Goal: Information Seeking & Learning: Learn about a topic

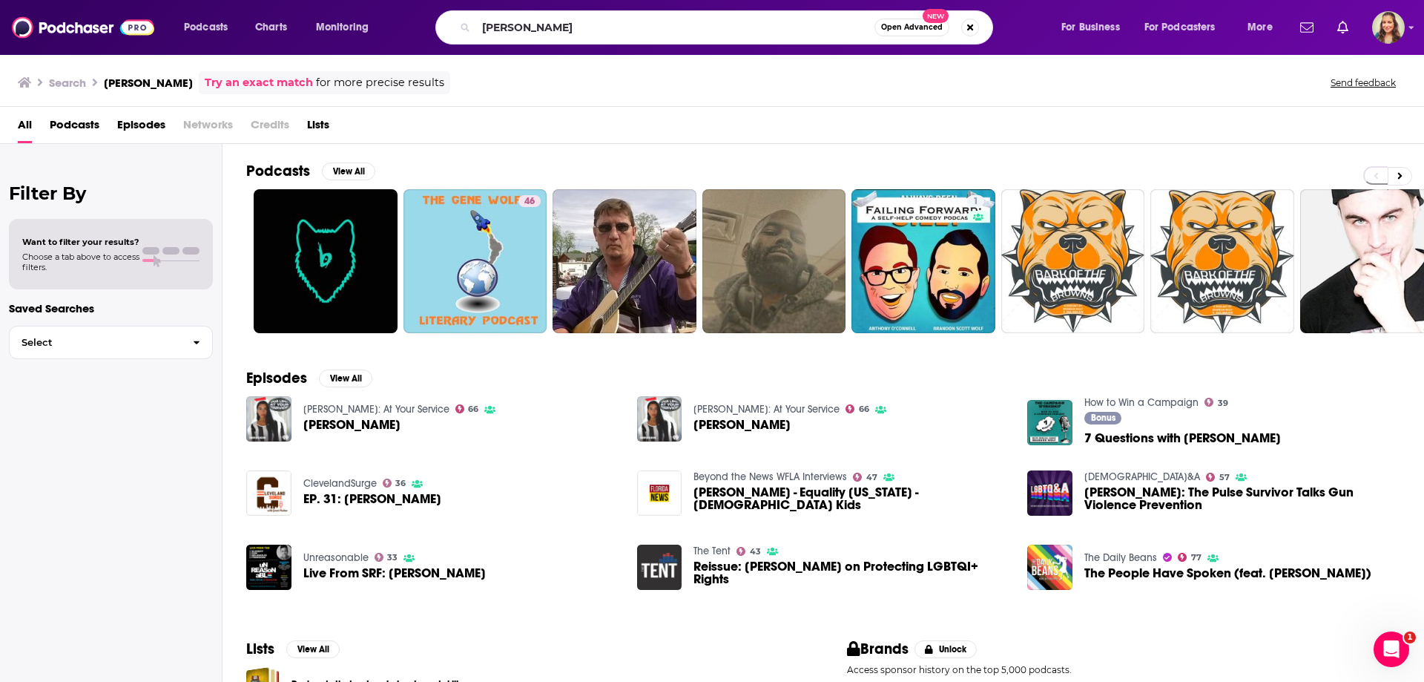
click at [654, 30] on input "[PERSON_NAME]" at bounding box center [675, 28] width 398 height 24
click at [705, 30] on input "unholy" at bounding box center [675, 28] width 398 height 24
type input "unholy"
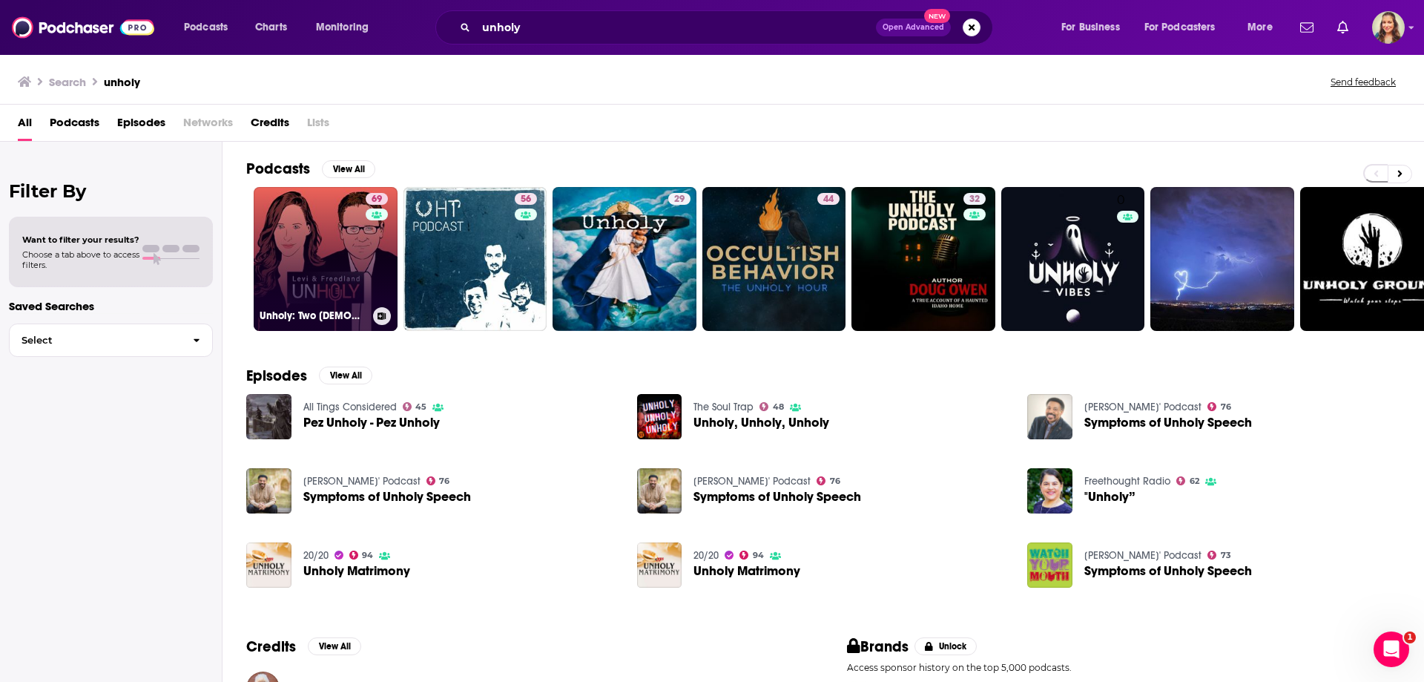
click at [330, 223] on link "69 Unholy: Two [DEMOGRAPHIC_DATA] on the News" at bounding box center [326, 259] width 144 height 144
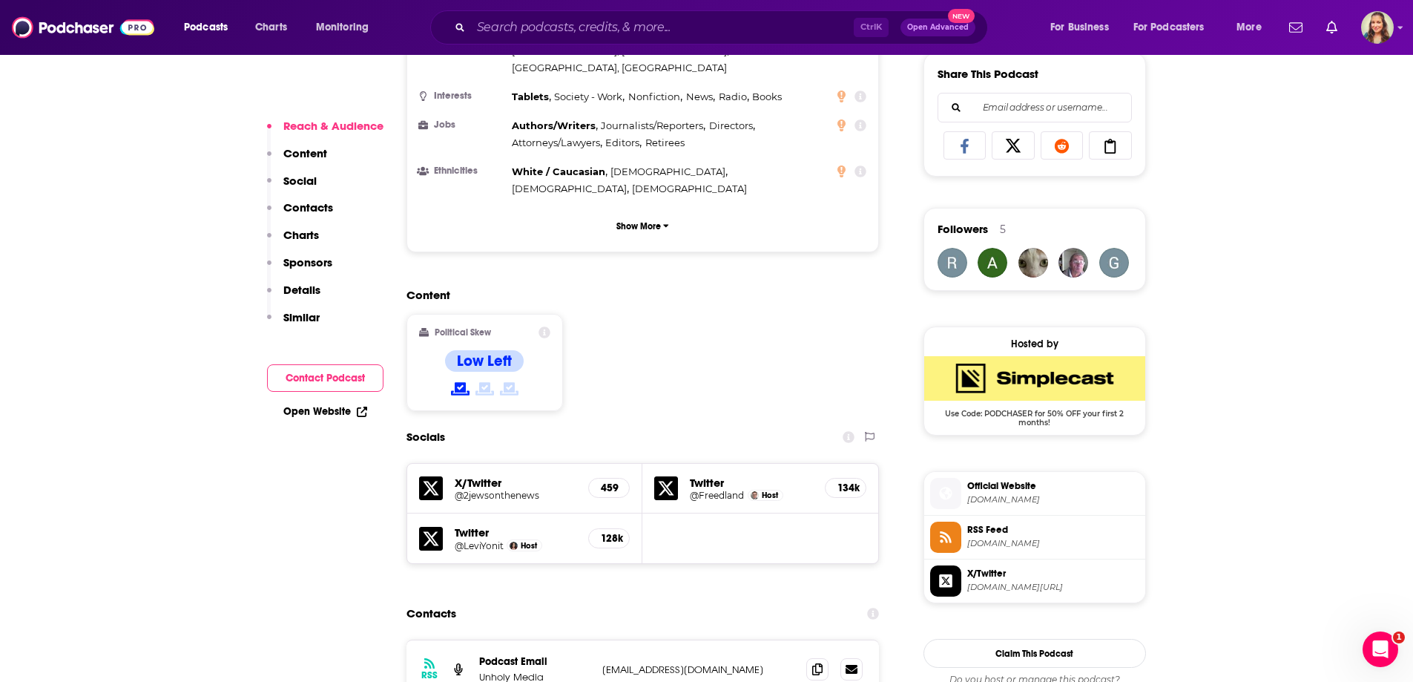
scroll to position [1113, 0]
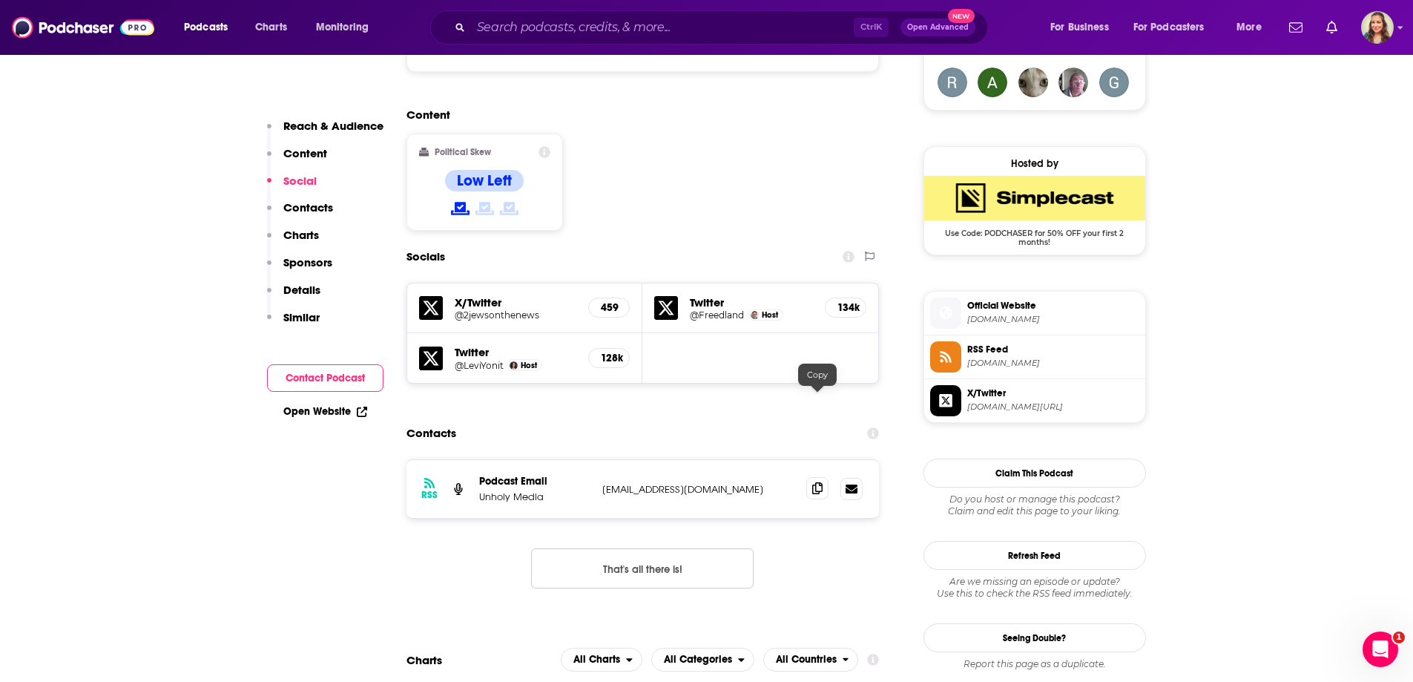
click at [820, 482] on icon at bounding box center [817, 488] width 10 height 12
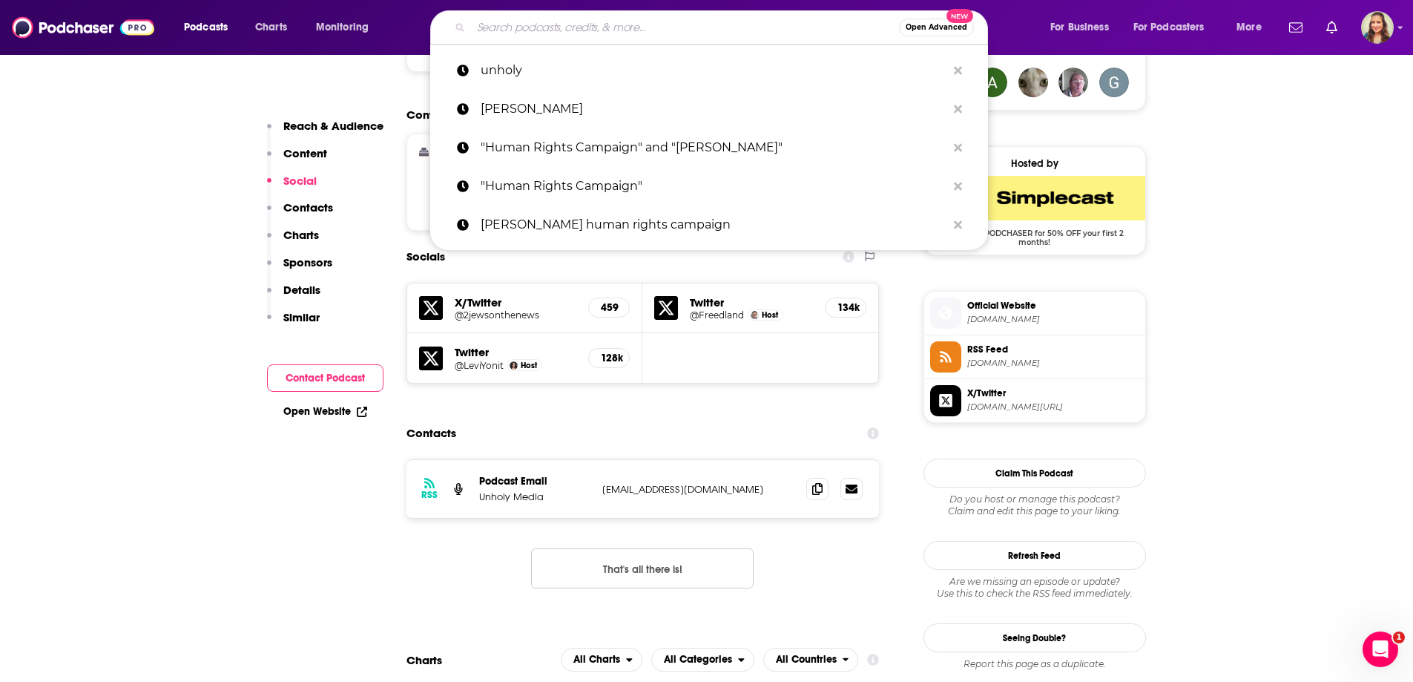
click at [533, 21] on input "Search podcasts, credits, & more..." at bounding box center [685, 28] width 428 height 24
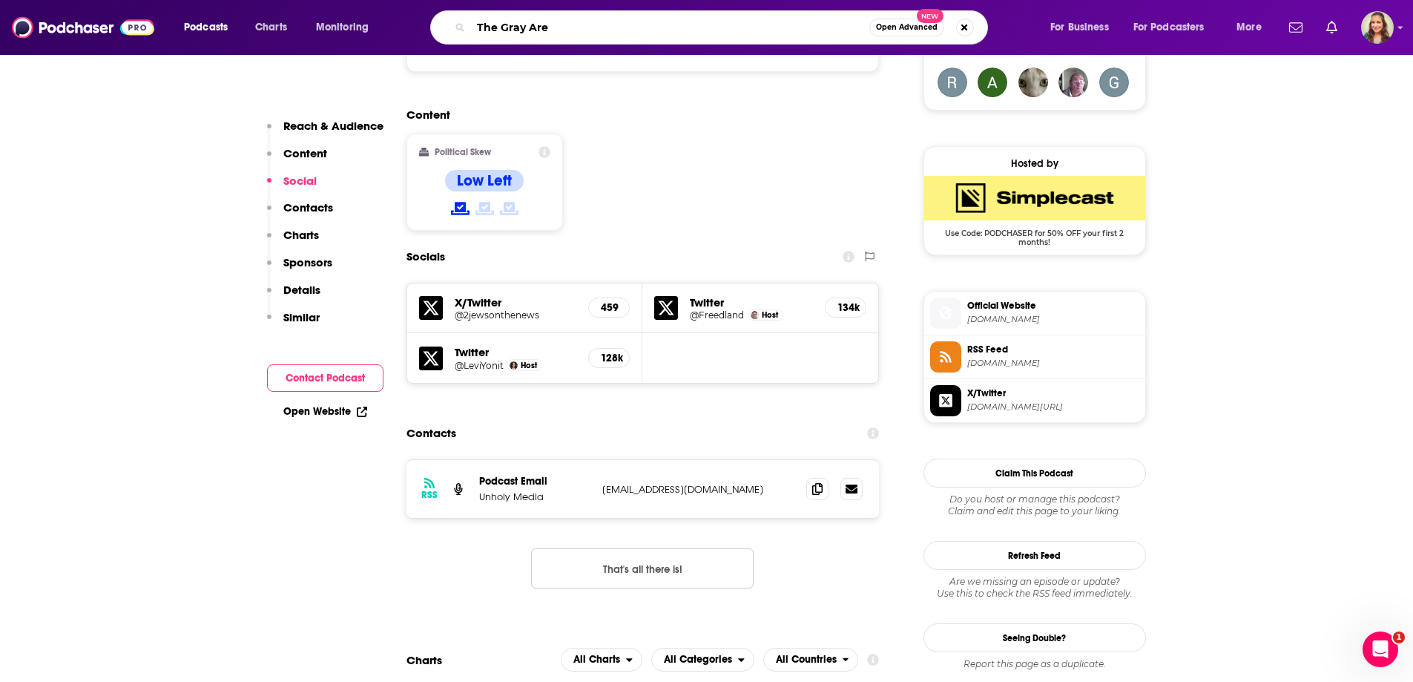
type input "The Gray Area"
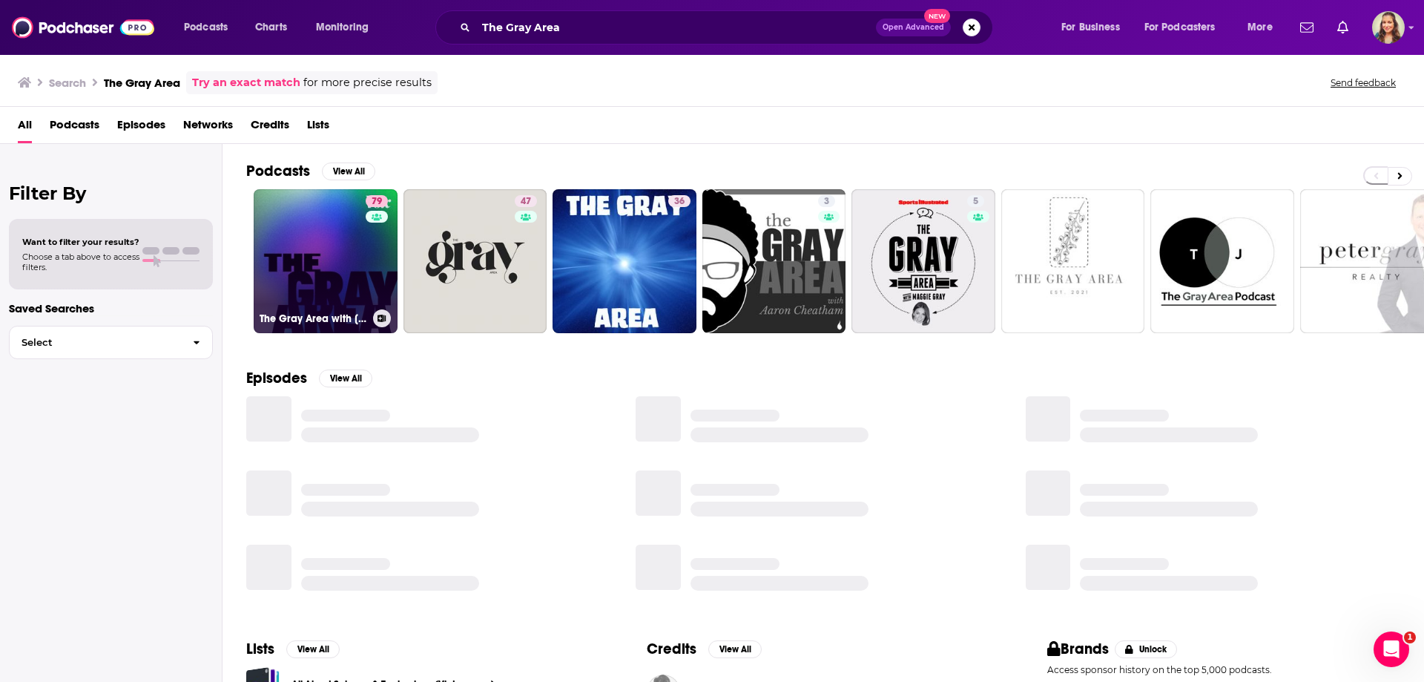
click at [326, 232] on link "79 The Gray Area with [PERSON_NAME]" at bounding box center [326, 261] width 144 height 144
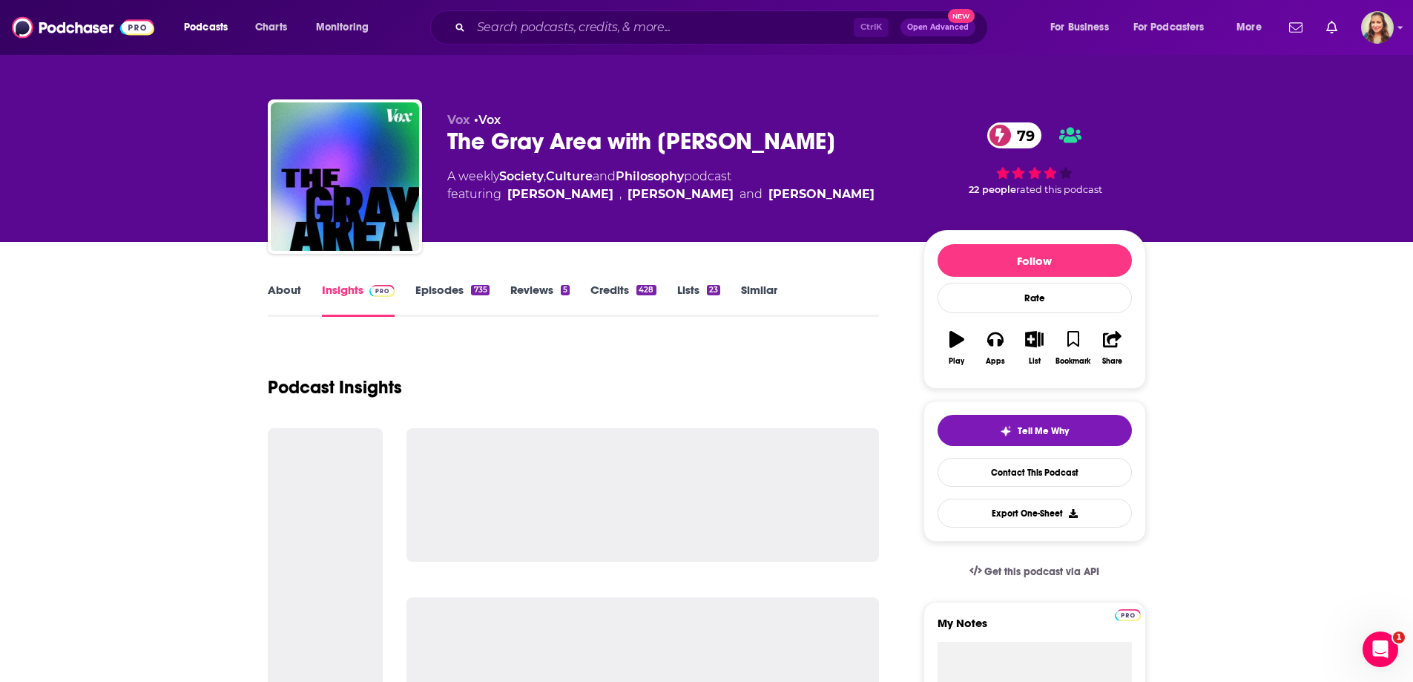
click at [283, 287] on link "About" at bounding box center [284, 300] width 33 height 34
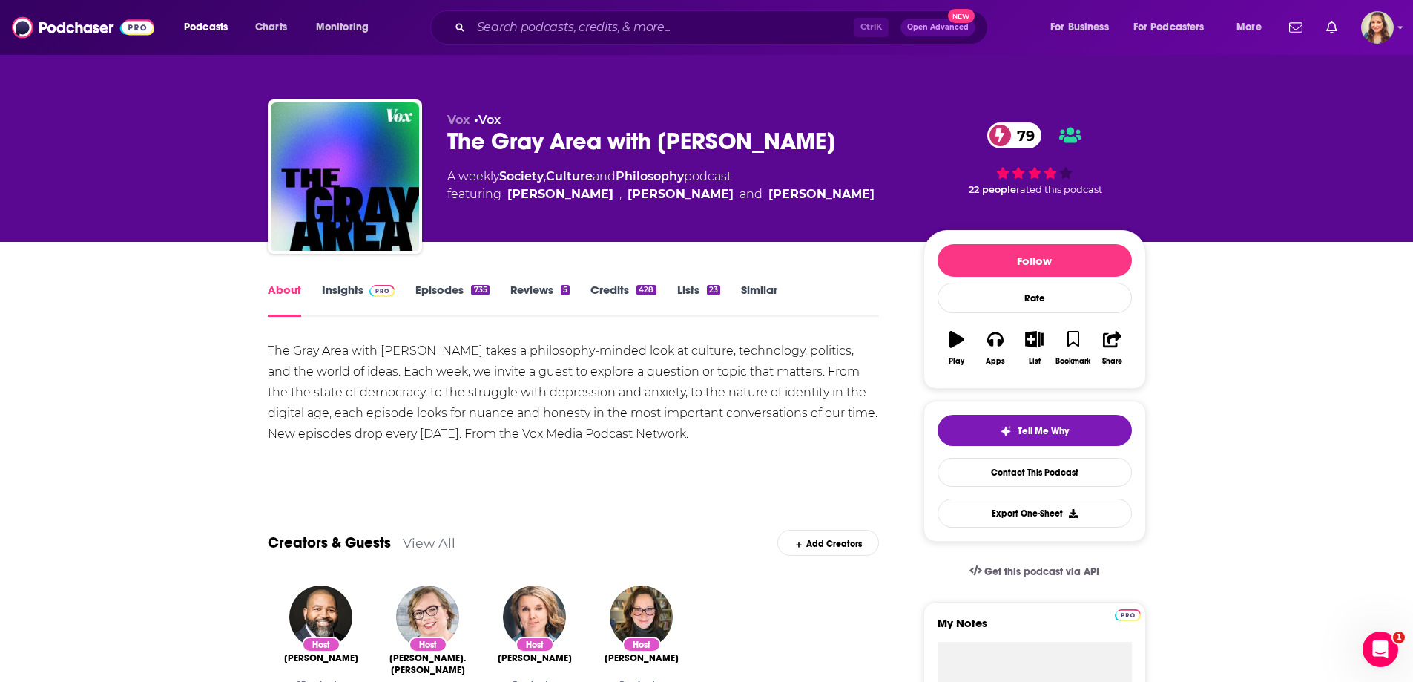
click at [349, 291] on link "Insights" at bounding box center [358, 300] width 73 height 34
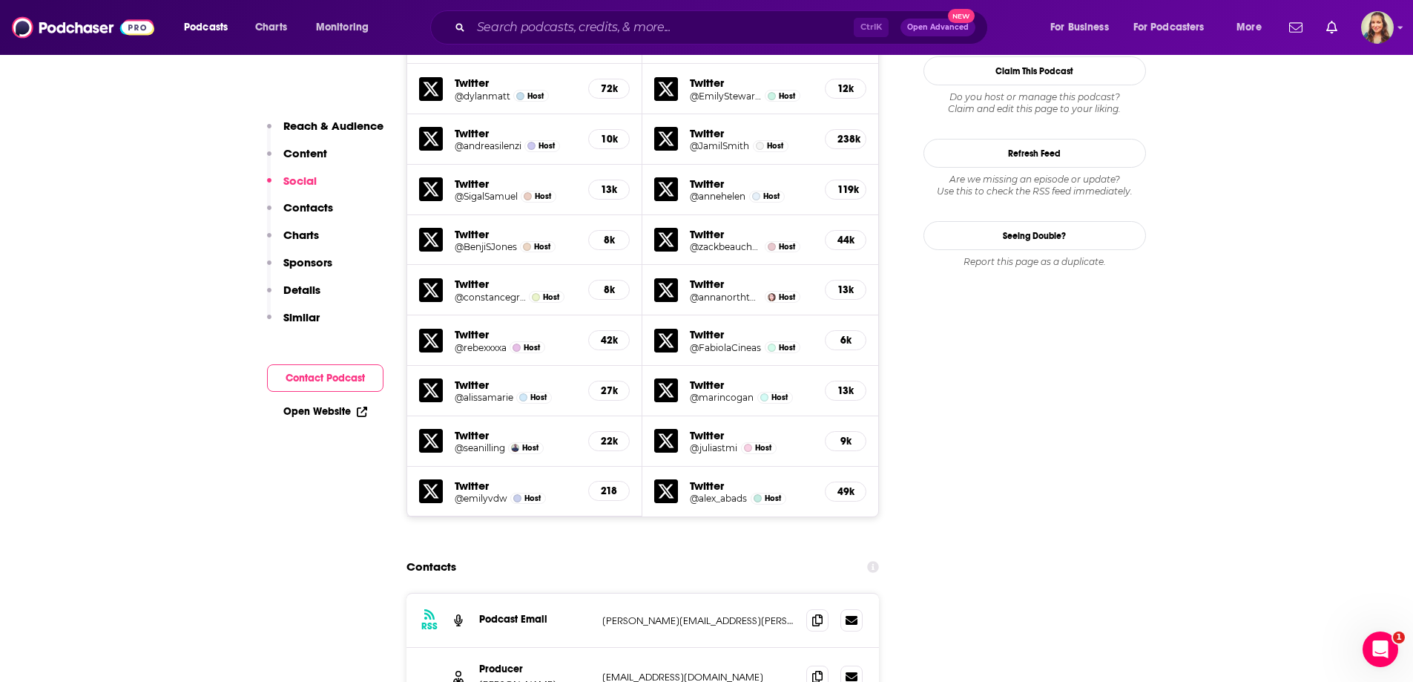
scroll to position [1483, 0]
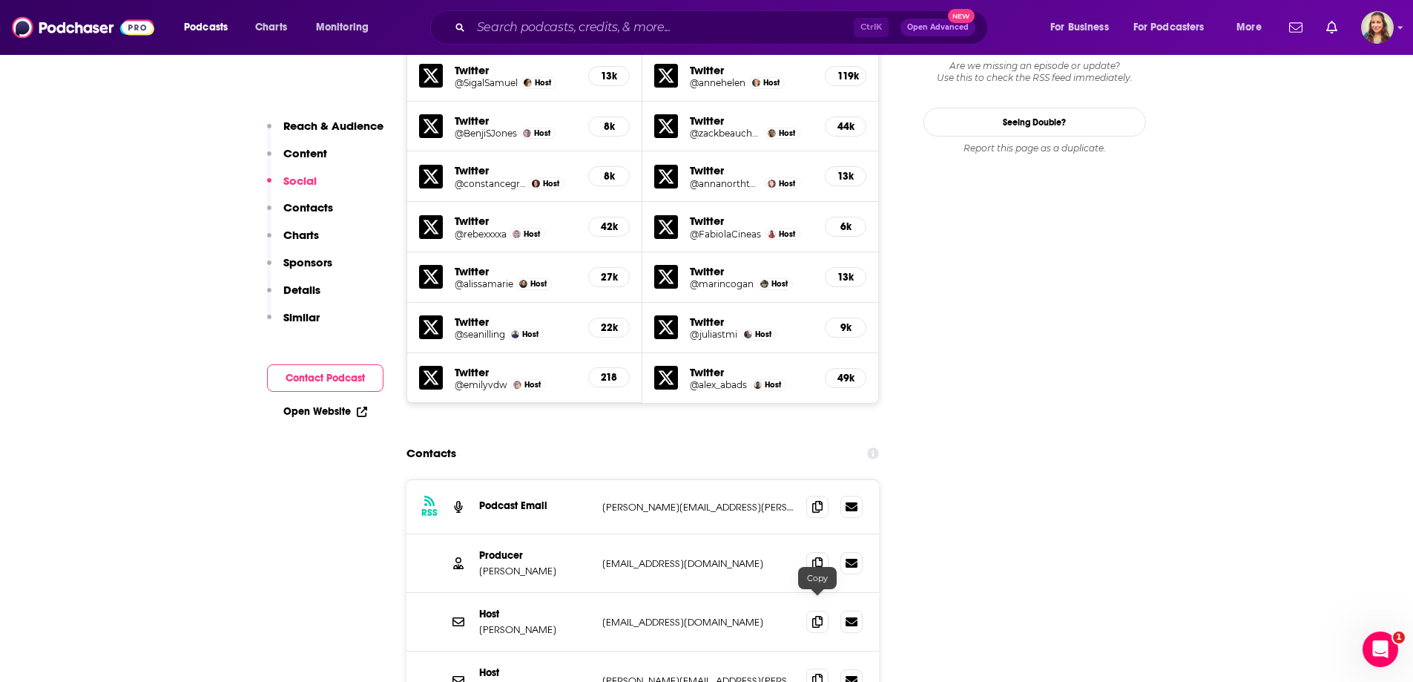
click at [811, 668] on span at bounding box center [817, 679] width 22 height 22
click at [820, 500] on icon at bounding box center [817, 506] width 10 height 12
